Goal: Transaction & Acquisition: Purchase product/service

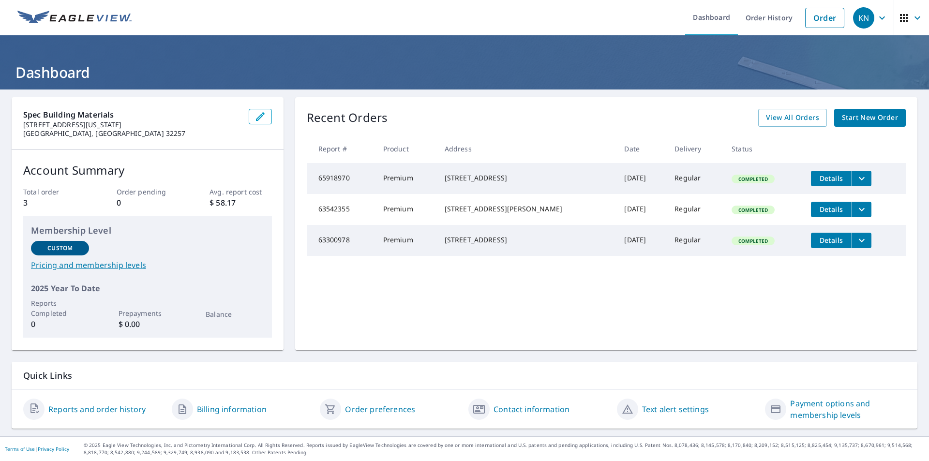
click at [869, 122] on span "Start New Order" at bounding box center [870, 118] width 56 height 12
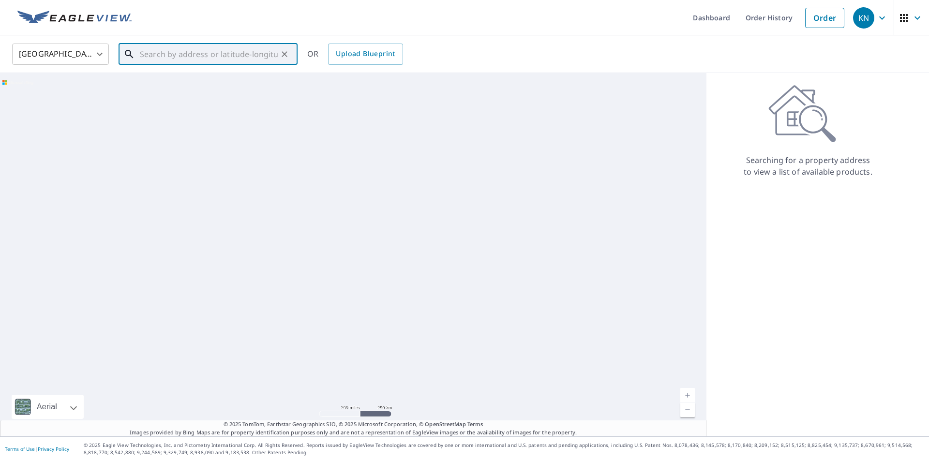
click at [187, 61] on input "text" at bounding box center [209, 54] width 138 height 27
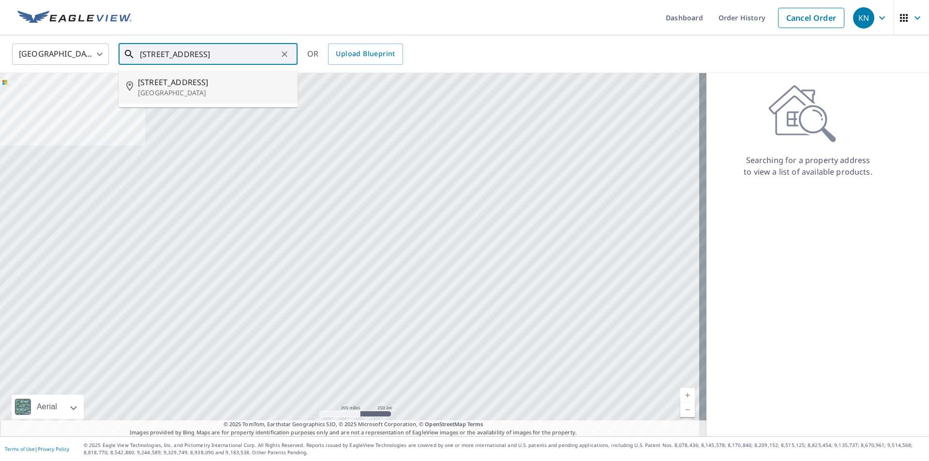
click at [184, 82] on span "[STREET_ADDRESS]" at bounding box center [214, 82] width 152 height 12
type input "[STREET_ADDRESS]"
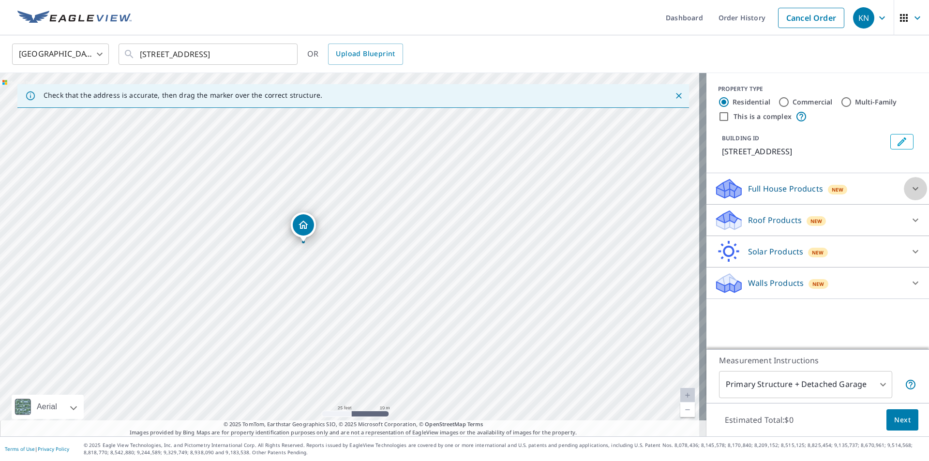
click at [913, 189] on icon at bounding box center [916, 188] width 6 height 3
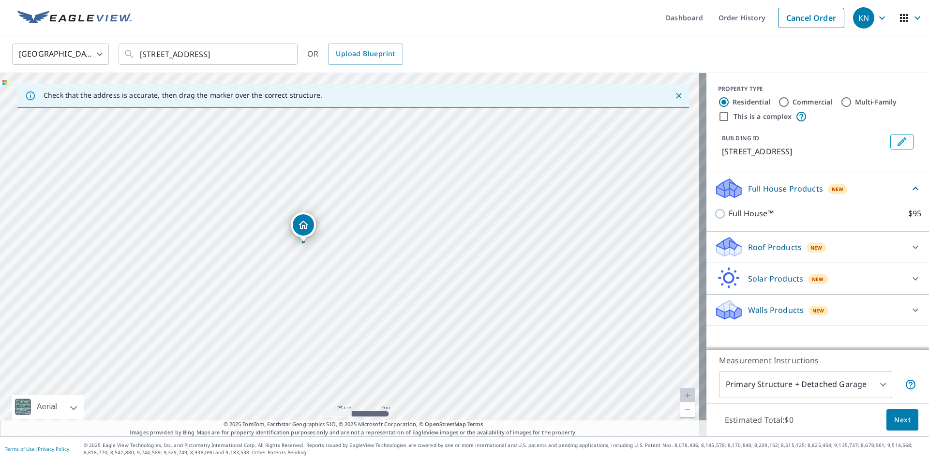
click at [910, 190] on icon at bounding box center [916, 189] width 12 height 12
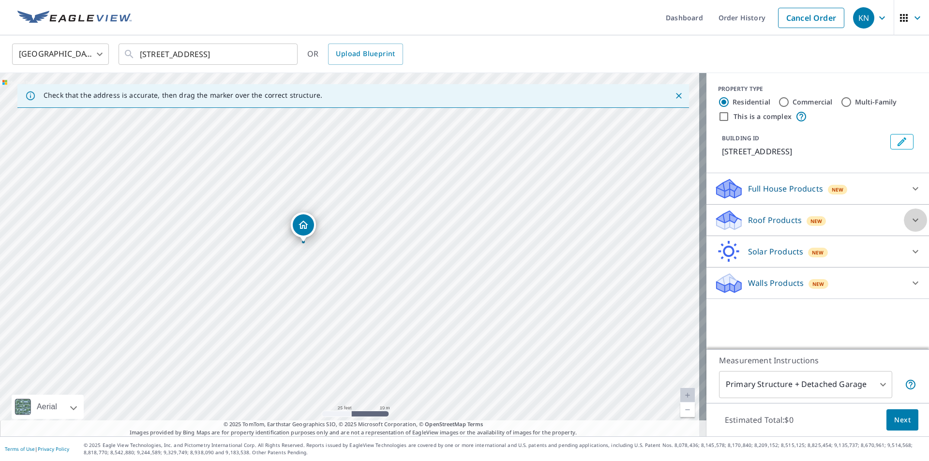
click at [910, 220] on icon at bounding box center [916, 220] width 12 height 12
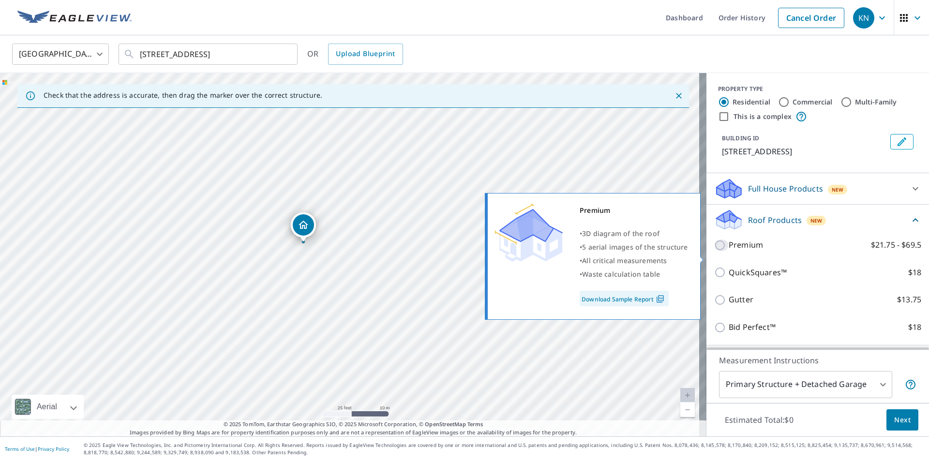
click at [714, 251] on input "Premium $21.75 - $69.5" at bounding box center [721, 246] width 15 height 12
checkbox input "true"
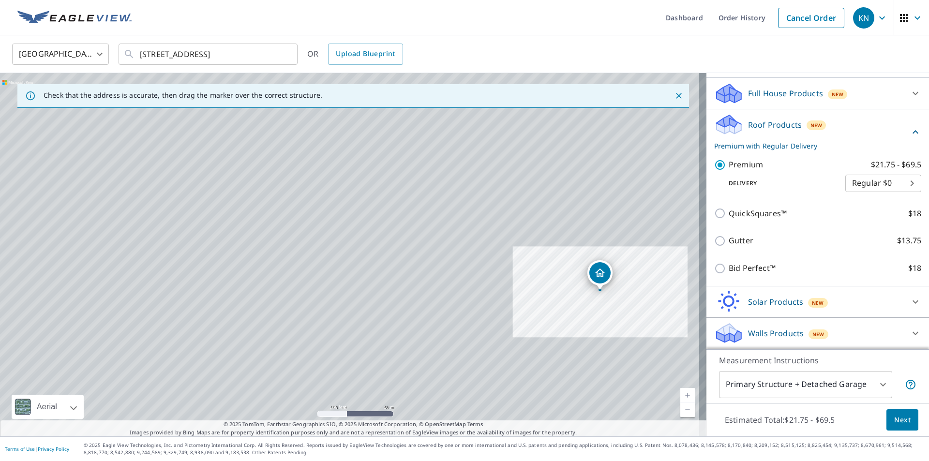
scroll to position [107, 0]
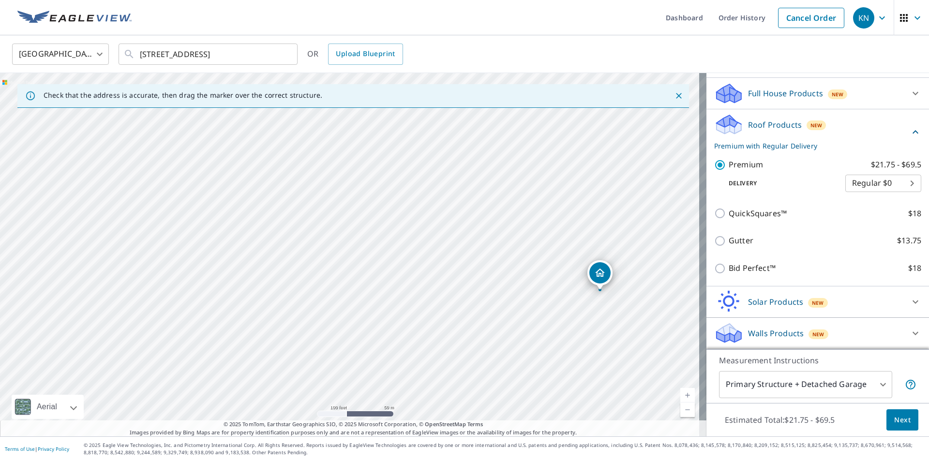
click at [903, 428] on button "Next" at bounding box center [903, 420] width 32 height 22
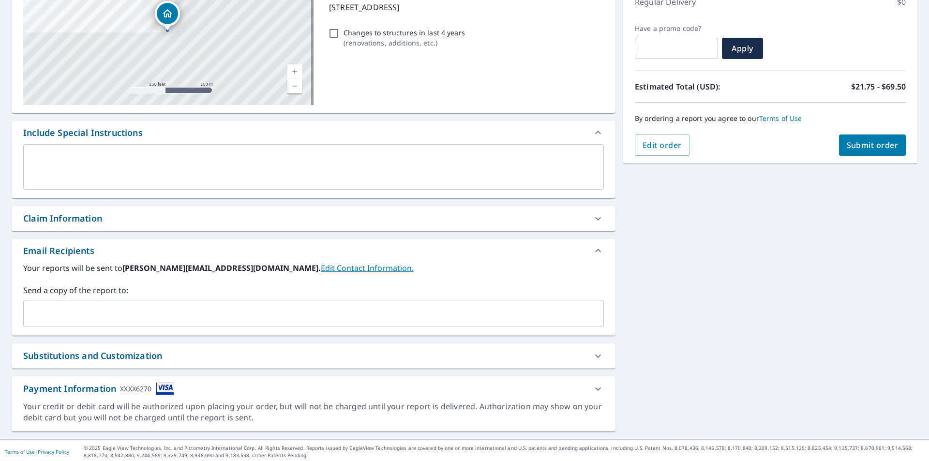
scroll to position [148, 0]
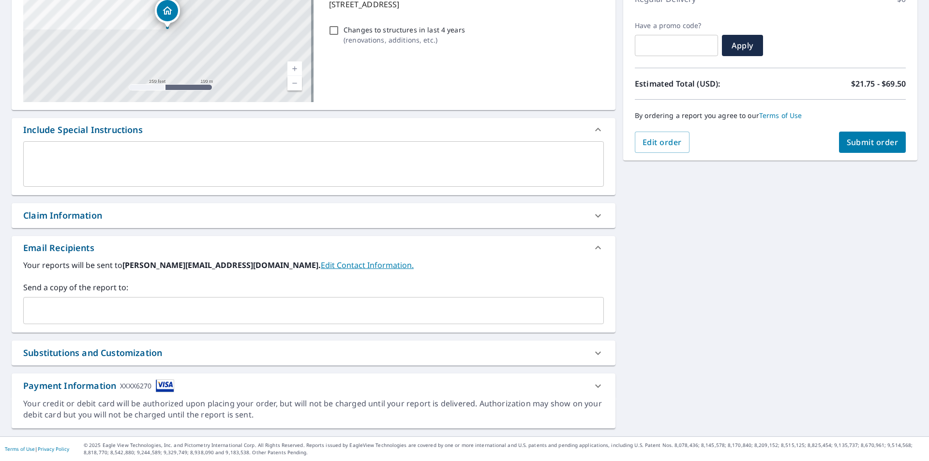
click at [79, 218] on div "Claim Information" at bounding box center [62, 215] width 79 height 13
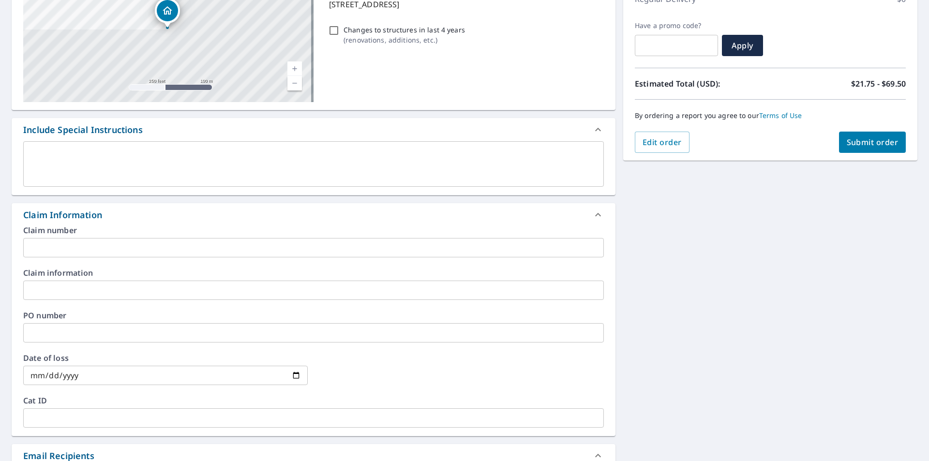
click at [59, 334] on input "text" at bounding box center [313, 332] width 581 height 19
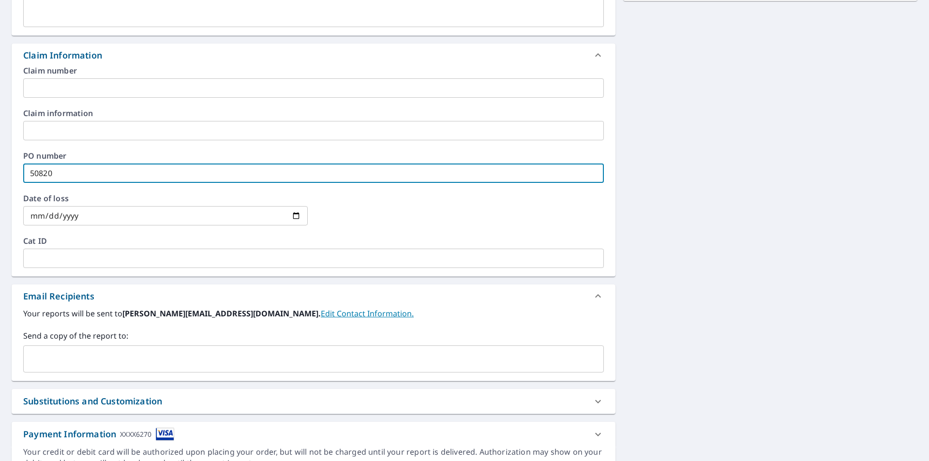
scroll to position [356, 0]
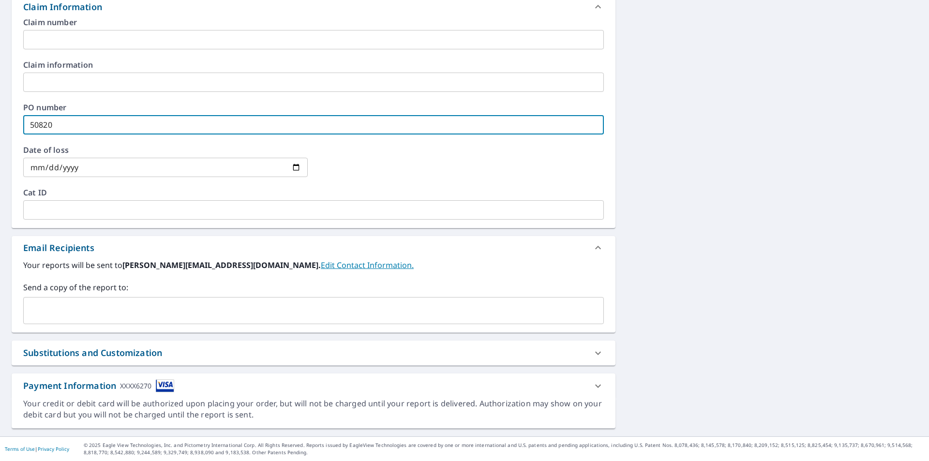
type input "50820"
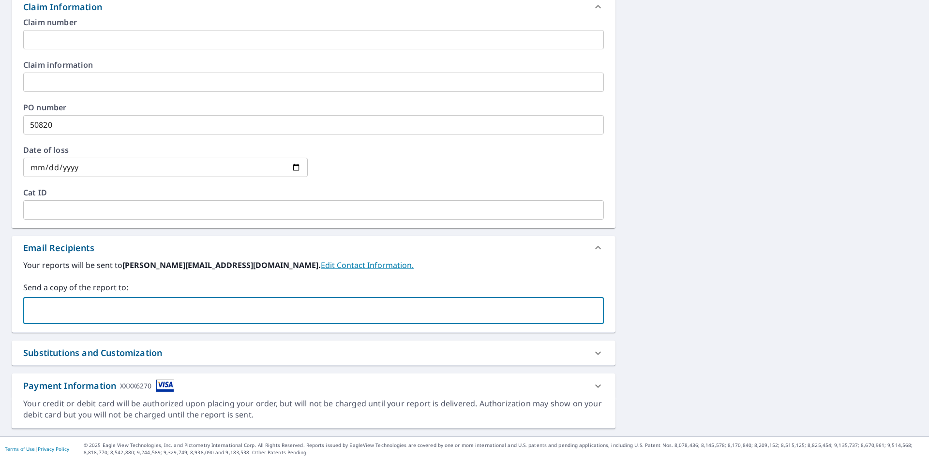
click at [147, 307] on input "text" at bounding box center [307, 310] width 558 height 18
type input "[PERSON_NAME][EMAIL_ADDRESS][DOMAIN_NAME]"
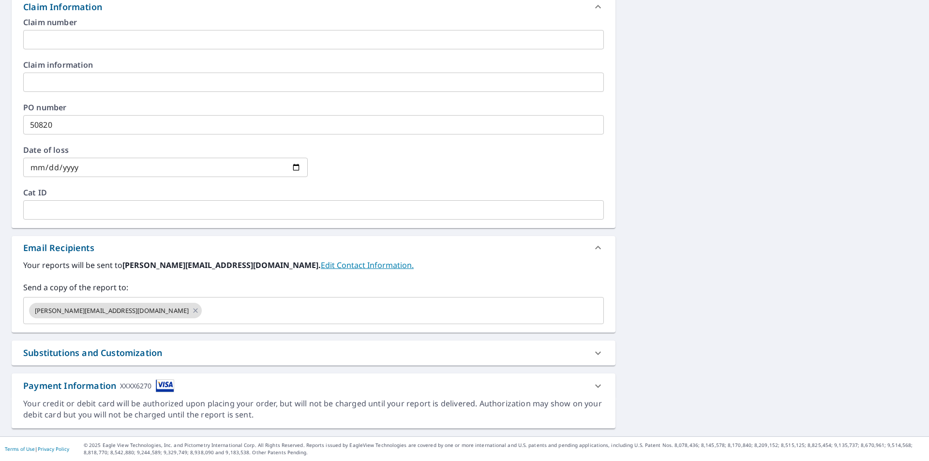
click at [522, 285] on label "Send a copy of the report to:" at bounding box center [313, 288] width 581 height 12
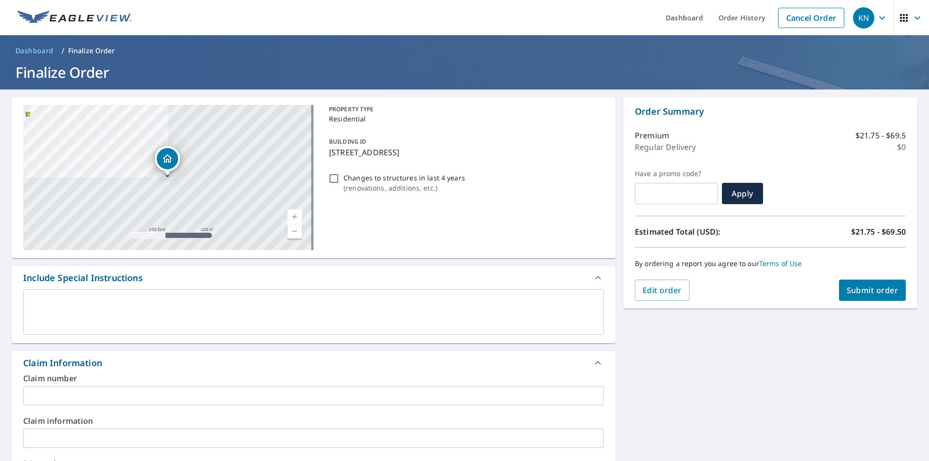
click at [852, 297] on button "Submit order" at bounding box center [872, 290] width 67 height 21
